Goal: Task Accomplishment & Management: Complete application form

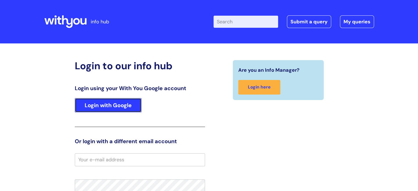
click at [130, 108] on link "Login with Google" at bounding box center [108, 105] width 67 height 14
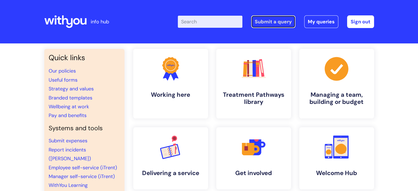
click at [260, 23] on link "Submit a query" at bounding box center [273, 21] width 44 height 13
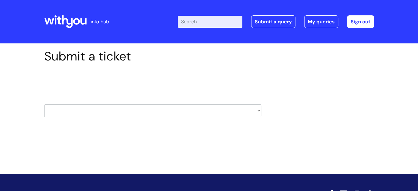
click at [199, 110] on select "HR / People IT and Support Clinical Drug Alerts Finance Accounts Data Support T…" at bounding box center [152, 110] width 217 height 13
select select "finance_accounts"
click at [44, 104] on select "HR / People IT and Support Clinical Drug Alerts Finance Accounts Data Support T…" at bounding box center [152, 110] width 217 height 13
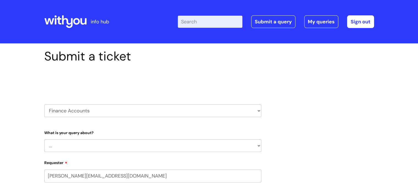
select select "80004157224"
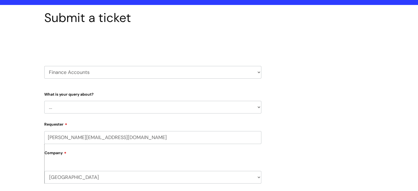
scroll to position [40, 0]
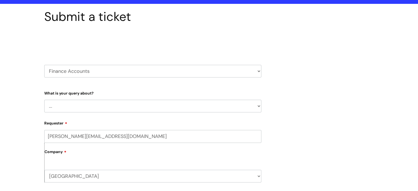
click at [130, 108] on select "... Finance Systems Finance Requests (inc. Expenses) Invoices Research" at bounding box center [152, 106] width 217 height 13
select select "Finance Requests (inc. Expenses)"
click at [44, 100] on select "... Finance Systems Finance Requests (inc. Expenses) Invoices Research" at bounding box center [152, 106] width 217 height 13
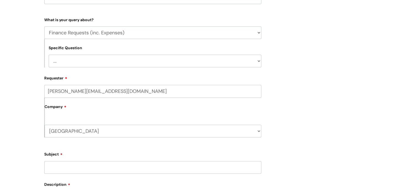
scroll to position [113, 0]
click at [100, 60] on select "... Budgets Expenses Getting Edits/Revisions New Supplier Purchase cards/ Petty…" at bounding box center [155, 60] width 213 height 13
select select "Expenses"
click at [49, 54] on select "... Budgets Expenses Getting Edits/Revisions New Supplier Purchase cards/ Petty…" at bounding box center [155, 60] width 213 height 13
click at [64, 167] on input "Subject" at bounding box center [152, 167] width 217 height 13
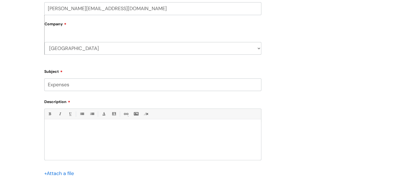
scroll to position [201, 0]
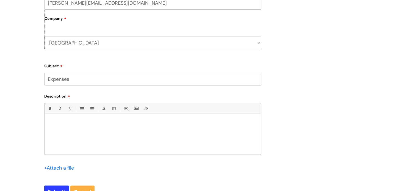
type input "Expenses"
click at [73, 116] on div "Bold (Ctrl-B) Italic (Ctrl-I) Underline(Ctrl-U) • Unordered List (Ctrl-Shift-7)…" at bounding box center [152, 129] width 217 height 52
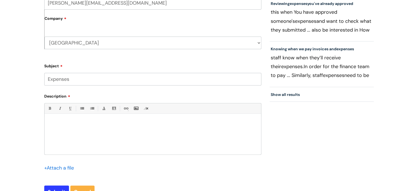
click at [65, 120] on div at bounding box center [153, 136] width 217 height 38
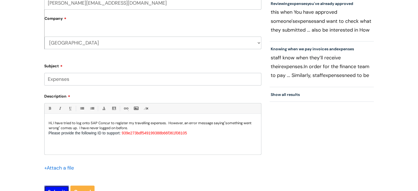
click at [62, 189] on input "Submit" at bounding box center [56, 191] width 25 height 13
type input "Please Wait..."
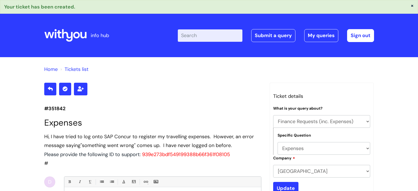
select select "Finance Requests (inc. Expenses)"
select select "Expenses"
